Goal: Transaction & Acquisition: Register for event/course

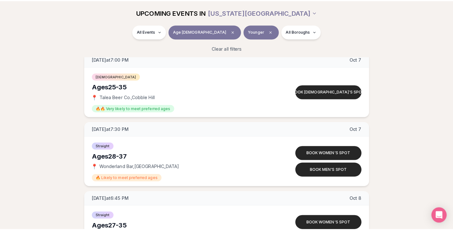
scroll to position [2199, 0]
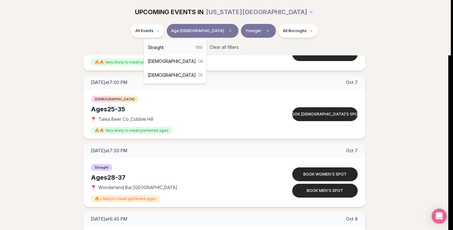
click at [166, 48] on div "Straight ( 55 )" at bounding box center [175, 48] width 60 height 14
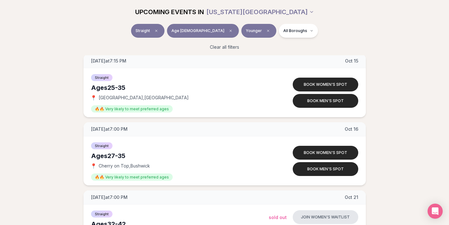
scroll to position [2851, 0]
click at [337, 100] on button "Book men's spot" at bounding box center [324, 101] width 65 height 14
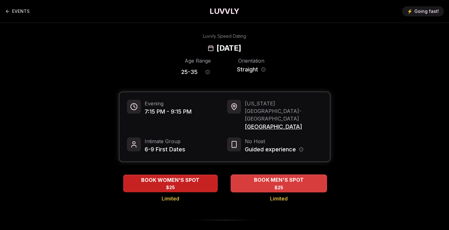
click at [276, 176] on span "BOOK MEN'S SPOT" at bounding box center [278, 180] width 52 height 8
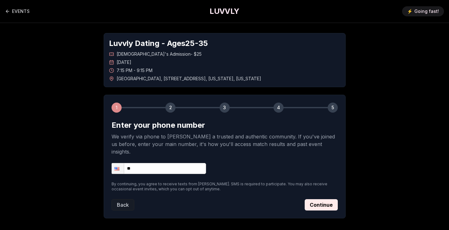
click at [170, 163] on input "**" at bounding box center [158, 168] width 94 height 11
type input "**********"
click at [330, 199] on button "Continue" at bounding box center [320, 204] width 33 height 11
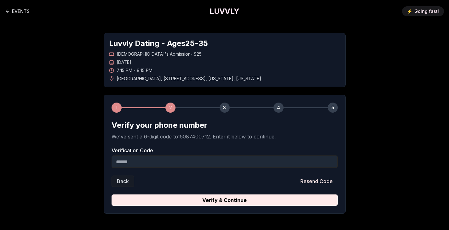
click at [141, 163] on input "Verification Code" at bounding box center [224, 162] width 226 height 13
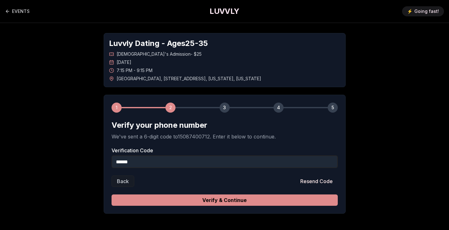
type input "******"
click at [206, 201] on button "Verify & Continue" at bounding box center [224, 200] width 226 height 11
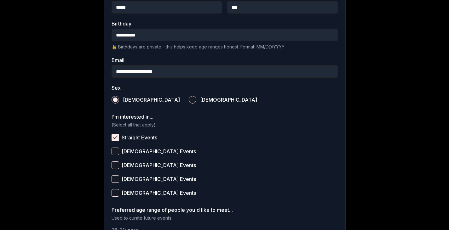
scroll to position [244, 0]
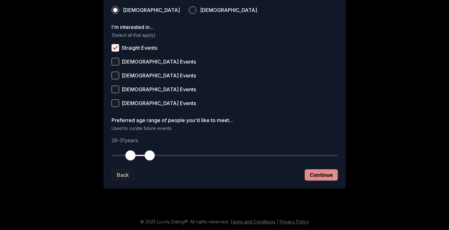
click at [327, 178] on button "Continue" at bounding box center [320, 174] width 33 height 11
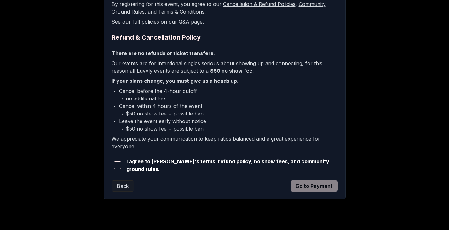
scroll to position [142, 0]
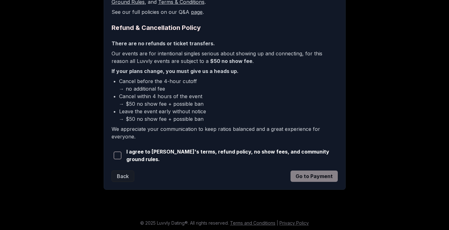
click at [122, 158] on button "button" at bounding box center [117, 156] width 12 height 14
click at [303, 176] on button "Go to Payment" at bounding box center [313, 176] width 47 height 11
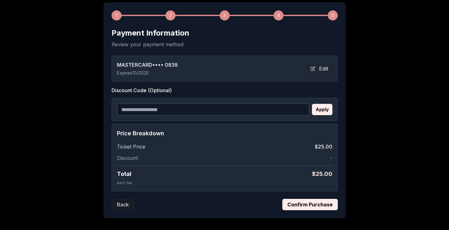
scroll to position [91, 0]
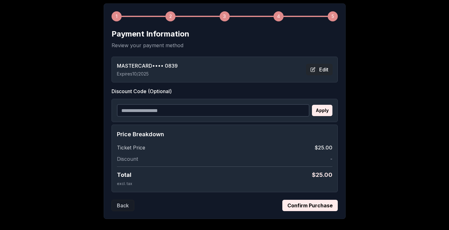
click at [320, 68] on button "Edit" at bounding box center [319, 69] width 26 height 11
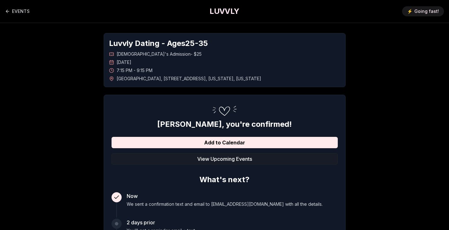
click at [269, 134] on div "[PERSON_NAME] , you're confirmed! Add to Calendar View Upcoming Events What's n…" at bounding box center [224, 210] width 226 height 183
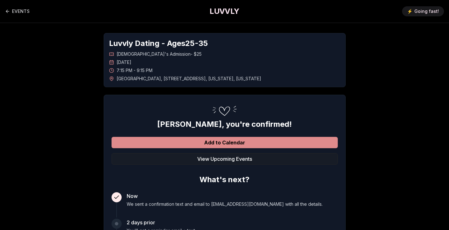
click at [243, 138] on button "Add to Calendar" at bounding box center [224, 142] width 226 height 11
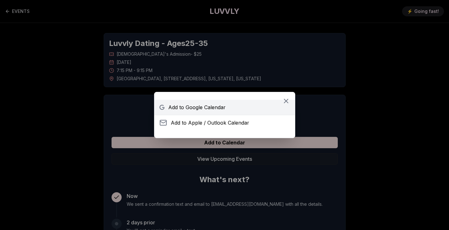
click at [202, 110] on span "Add to Google Calendar" at bounding box center [196, 108] width 57 height 8
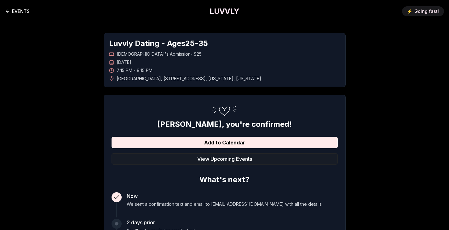
click at [17, 10] on link "EVENTS" at bounding box center [17, 11] width 25 height 13
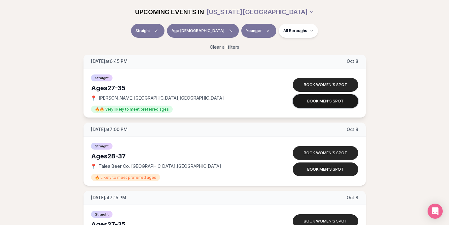
scroll to position [2221, 0]
click at [324, 102] on button "Book men's spot" at bounding box center [324, 101] width 65 height 14
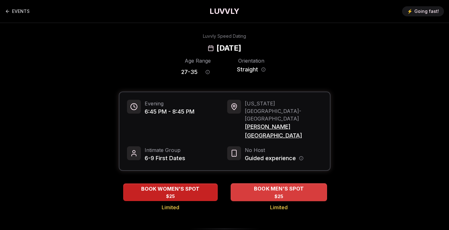
click at [280, 185] on span "BOOK MEN'S SPOT" at bounding box center [278, 189] width 52 height 8
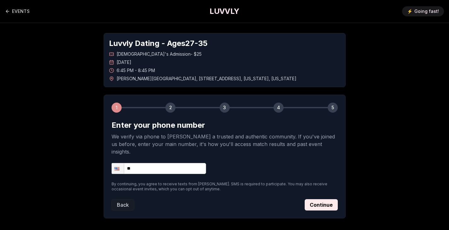
click at [160, 163] on input "**" at bounding box center [158, 168] width 94 height 11
type input "**********"
click at [314, 199] on button "Continue" at bounding box center [320, 204] width 33 height 11
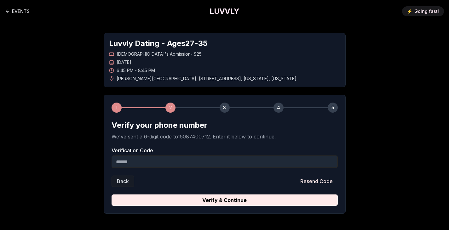
click at [173, 160] on input "Verification Code" at bounding box center [224, 162] width 226 height 13
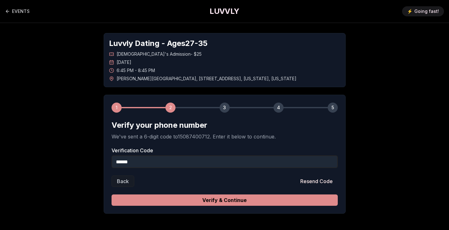
type input "******"
click at [174, 203] on button "Verify & Continue" at bounding box center [224, 200] width 226 height 11
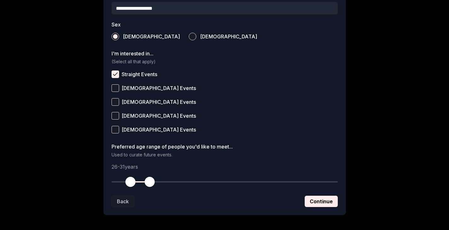
scroll to position [220, 0]
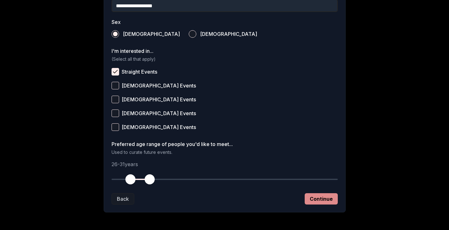
click at [312, 194] on button "Continue" at bounding box center [320, 198] width 33 height 11
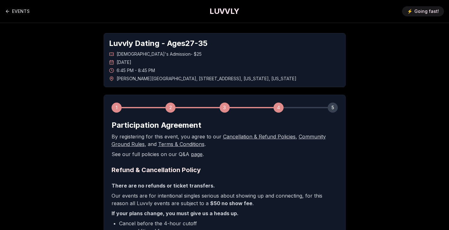
scroll to position [142, 0]
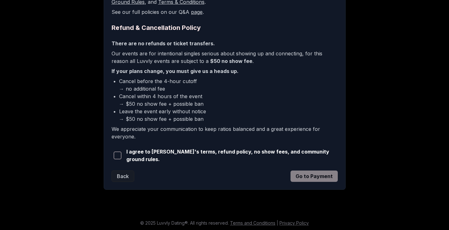
click at [118, 157] on span "button" at bounding box center [118, 156] width 8 height 8
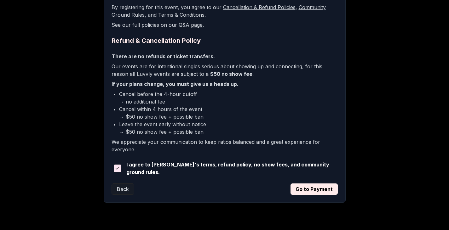
scroll to position [130, 0]
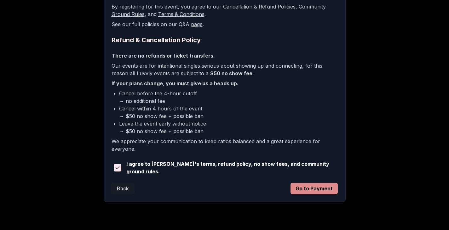
click at [315, 187] on button "Go to Payment" at bounding box center [313, 188] width 47 height 11
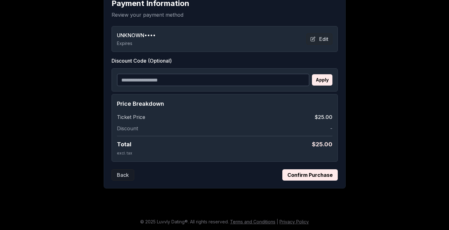
click at [167, 82] on input "Discount Code (Optional)" at bounding box center [213, 80] width 192 height 13
type input "**********"
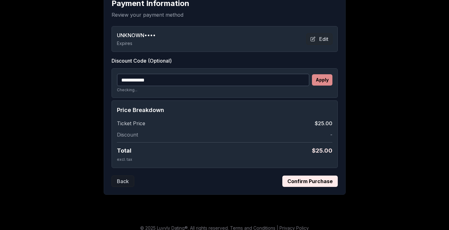
click at [325, 79] on button "Apply" at bounding box center [322, 79] width 20 height 11
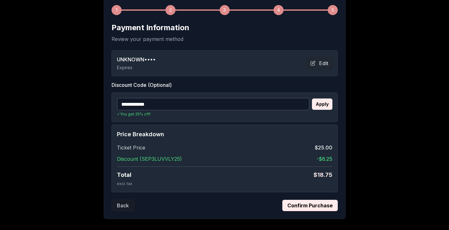
scroll to position [96, 0]
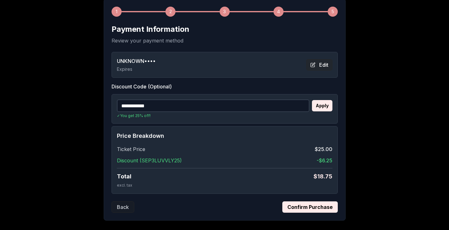
click at [323, 62] on button "Edit" at bounding box center [319, 64] width 26 height 11
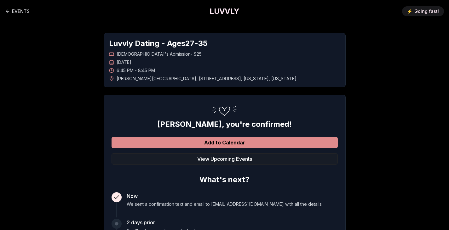
click at [255, 140] on button "Add to Calendar" at bounding box center [224, 142] width 226 height 11
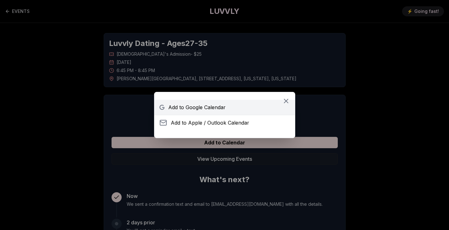
click at [205, 106] on span "Add to Google Calendar" at bounding box center [196, 108] width 57 height 8
